Goal: Transaction & Acquisition: Purchase product/service

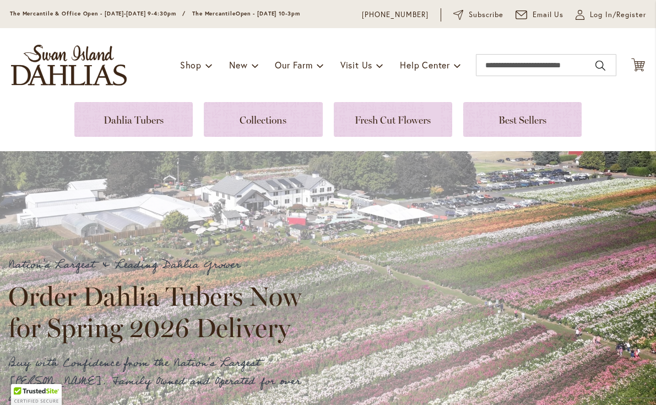
scroll to position [41, 0]
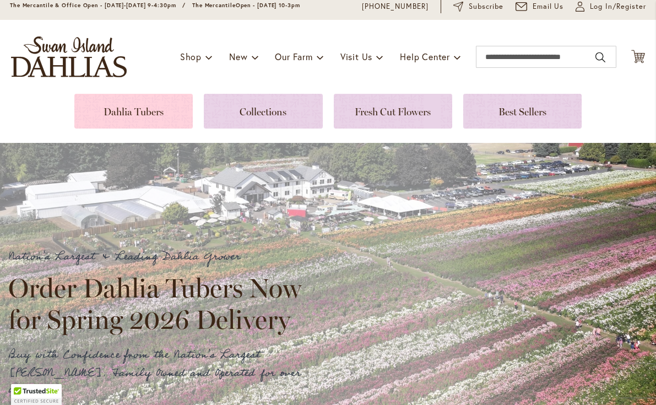
click at [130, 111] on link at bounding box center [133, 111] width 119 height 35
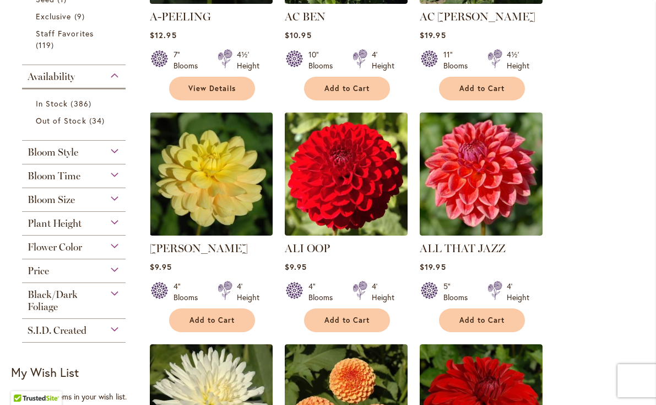
scroll to position [383, 0]
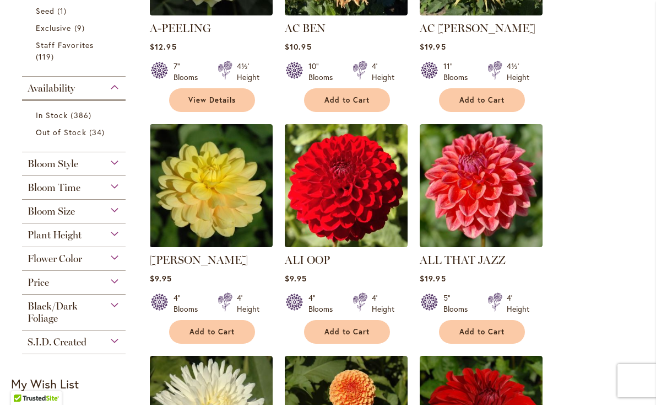
click at [115, 162] on div "Bloom Style" at bounding box center [74, 161] width 104 height 18
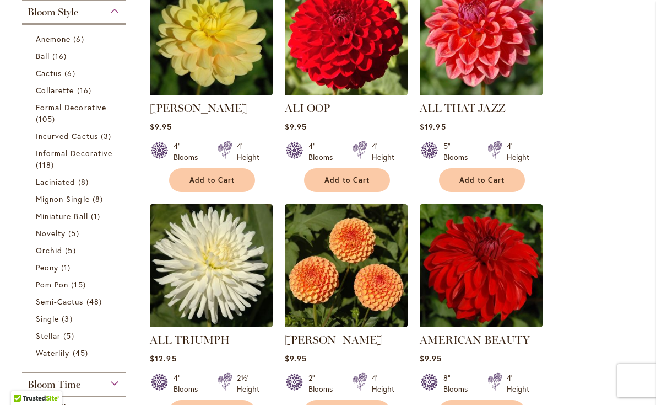
scroll to position [0, 0]
click at [58, 344] on li "Waterlily 45 items" at bounding box center [74, 352] width 93 height 17
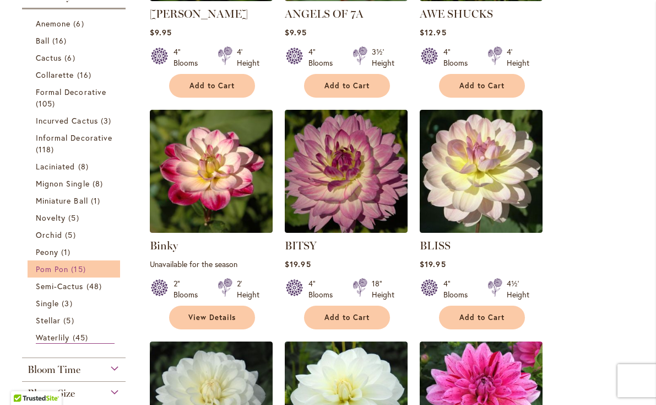
scroll to position [378, 0]
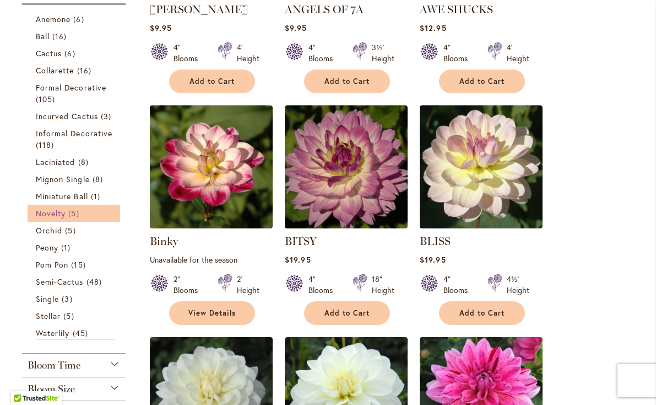
click at [54, 216] on span "Novelty" at bounding box center [51, 213] width 30 height 10
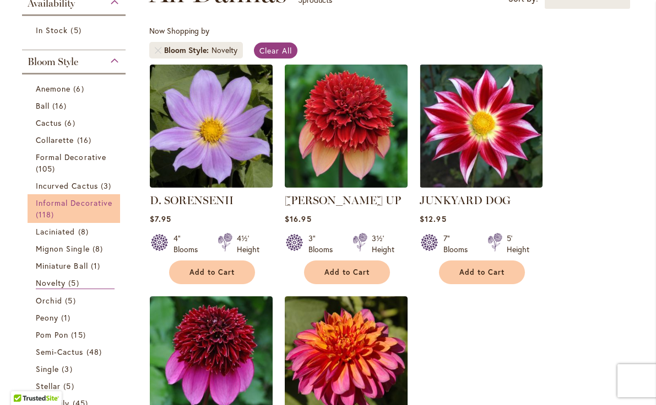
scroll to position [109, 0]
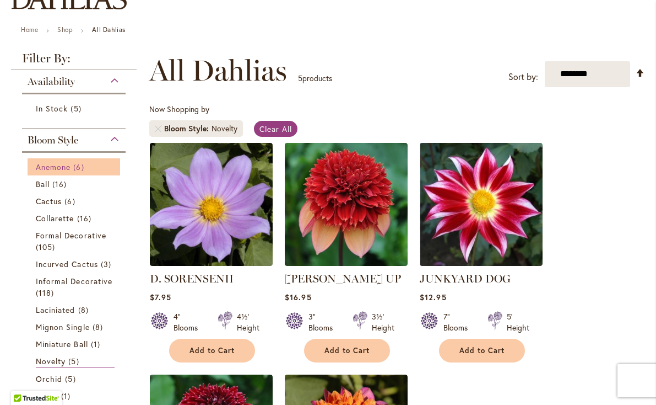
click at [61, 166] on span "Anemone" at bounding box center [53, 166] width 35 height 10
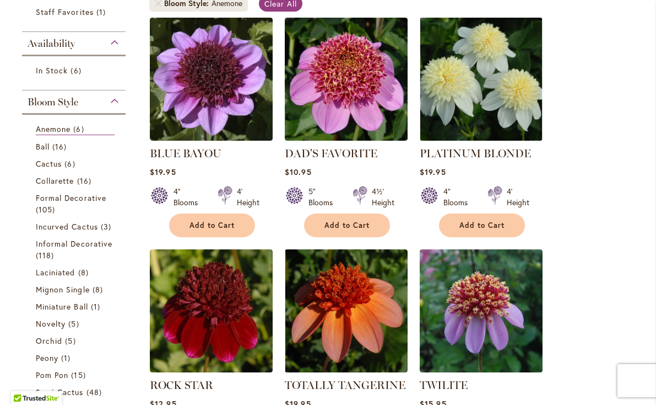
scroll to position [243, 0]
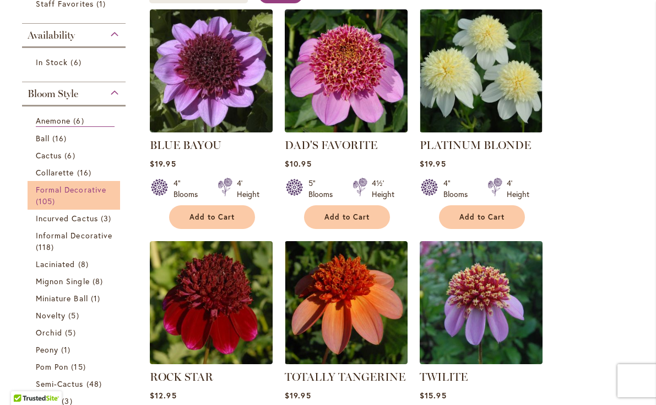
click at [60, 188] on span "Formal Decorative" at bounding box center [71, 189] width 71 height 10
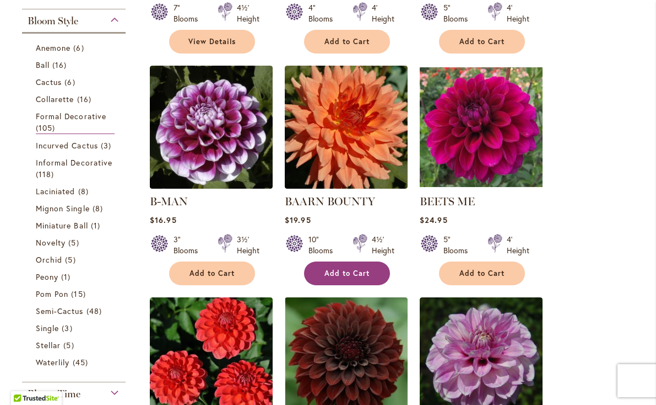
scroll to position [413, 0]
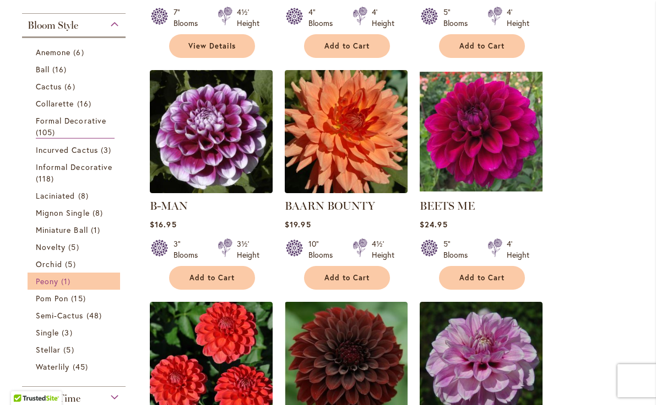
click at [60, 280] on link "Peony 1 item" at bounding box center [75, 281] width 79 height 12
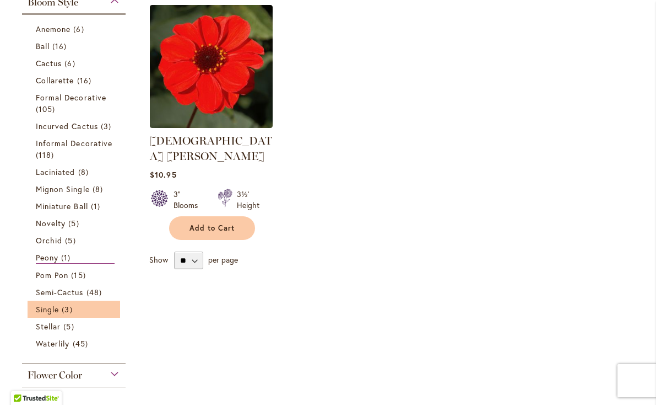
scroll to position [247, 0]
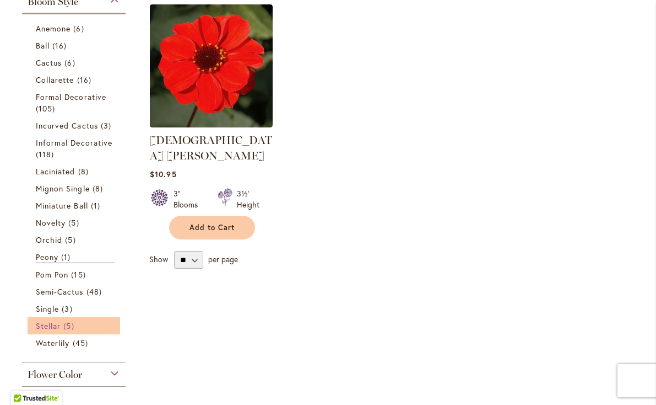
click at [52, 327] on span "Stellar" at bounding box center [48, 325] width 25 height 10
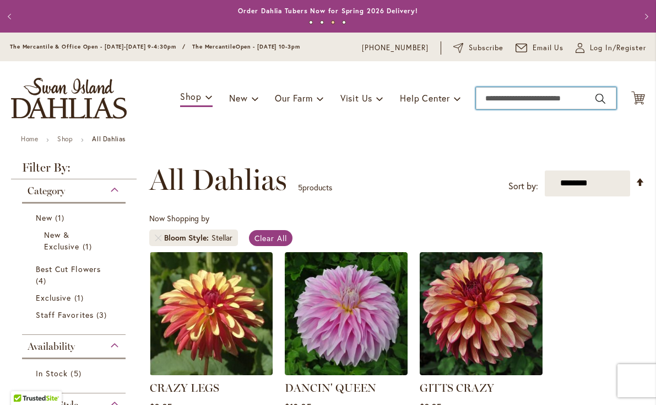
click at [534, 100] on input "Search" at bounding box center [546, 98] width 141 height 22
type input "*"
type input "*******"
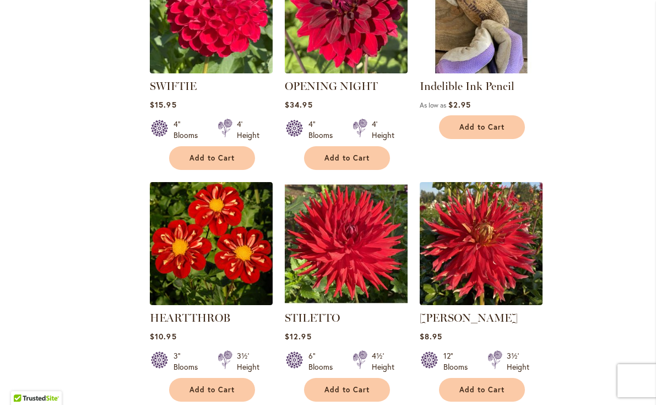
scroll to position [1071, 0]
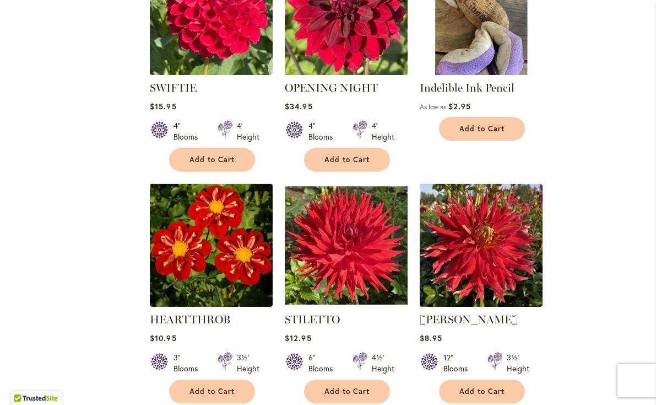
click at [341, 33] on img at bounding box center [346, 13] width 129 height 129
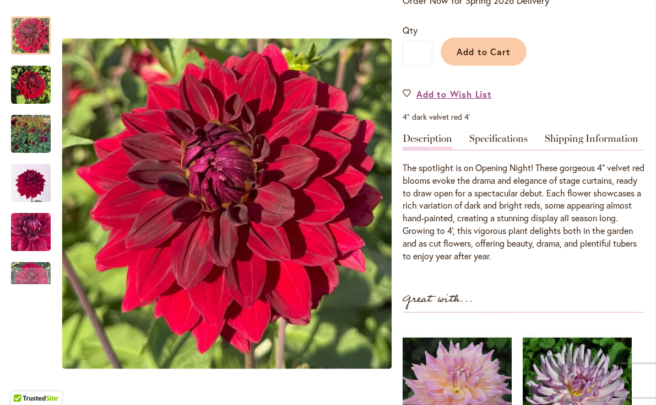
scroll to position [255, 0]
click at [514, 136] on link "Specifications" at bounding box center [499, 142] width 58 height 16
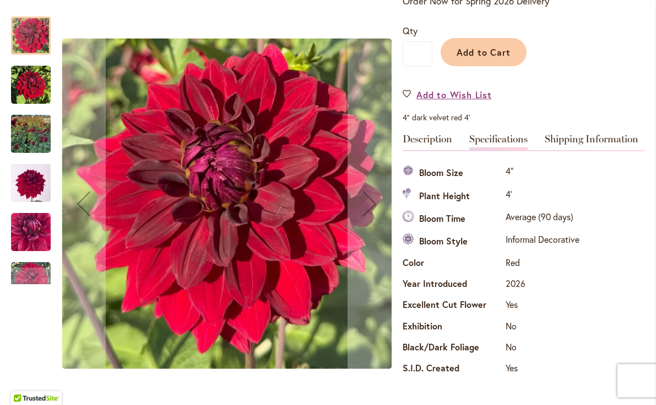
scroll to position [0, 0]
